Goal: Task Accomplishment & Management: Use online tool/utility

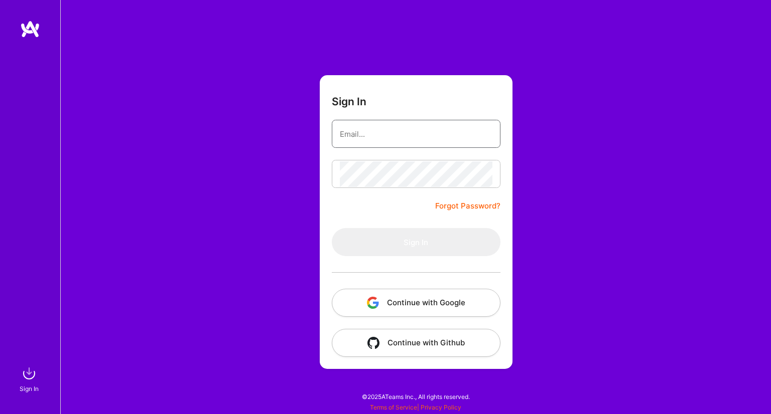
click at [398, 132] on input "email" at bounding box center [416, 134] width 153 height 26
type input "[EMAIL_ADDRESS][DOMAIN_NAME]"
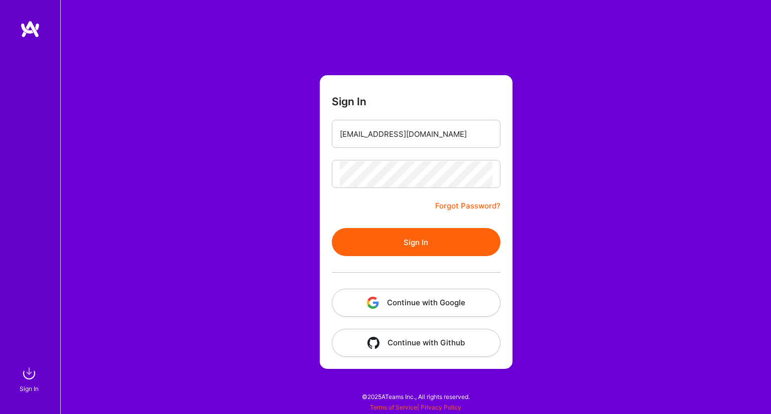
click at [332, 228] on button "Sign In" at bounding box center [416, 242] width 169 height 28
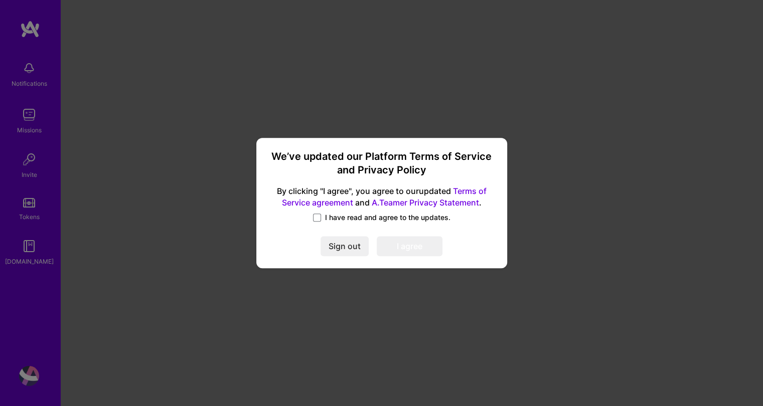
click at [324, 218] on label "I have read and agree to the updates." at bounding box center [381, 218] width 137 height 10
click at [0, 0] on input "I have read and agree to the updates." at bounding box center [0, 0] width 0 height 0
click at [401, 250] on button "I agree" at bounding box center [410, 246] width 66 height 20
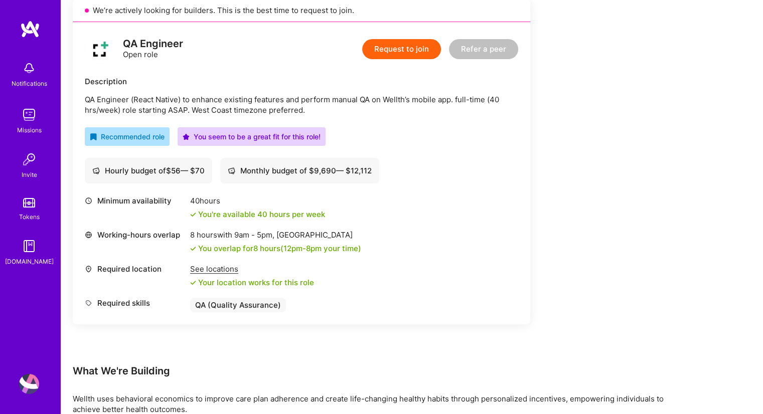
scroll to position [236, 0]
click at [201, 266] on div "See locations" at bounding box center [252, 268] width 124 height 11
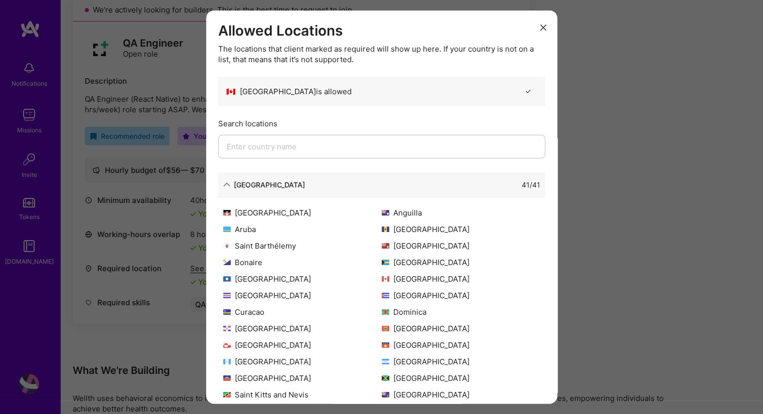
scroll to position [96, 0]
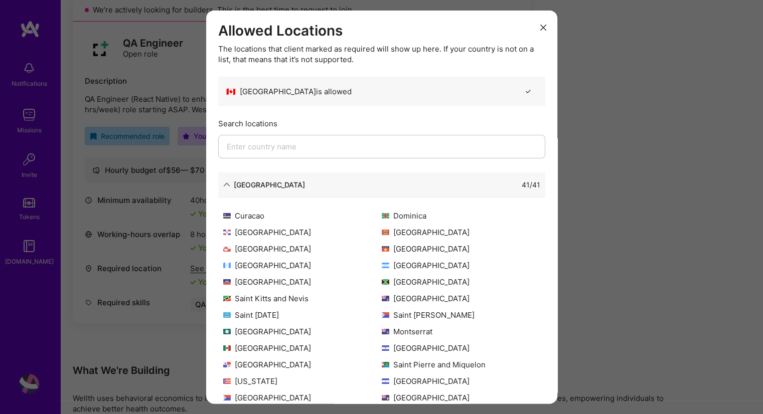
click at [540, 25] on icon "modal" at bounding box center [543, 27] width 6 height 6
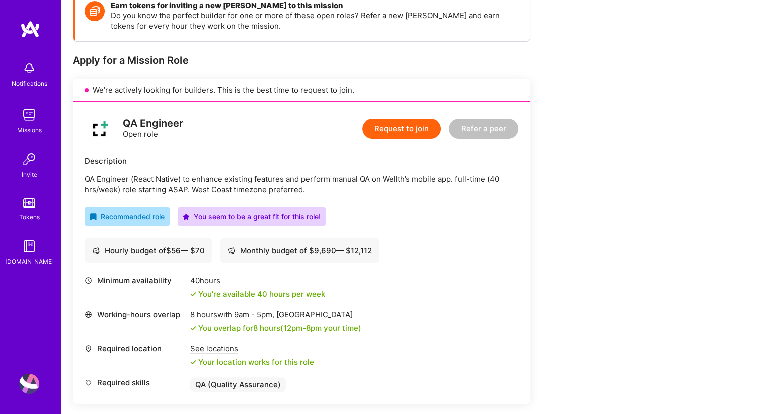
scroll to position [0, 0]
